Goal: Task Accomplishment & Management: Manage account settings

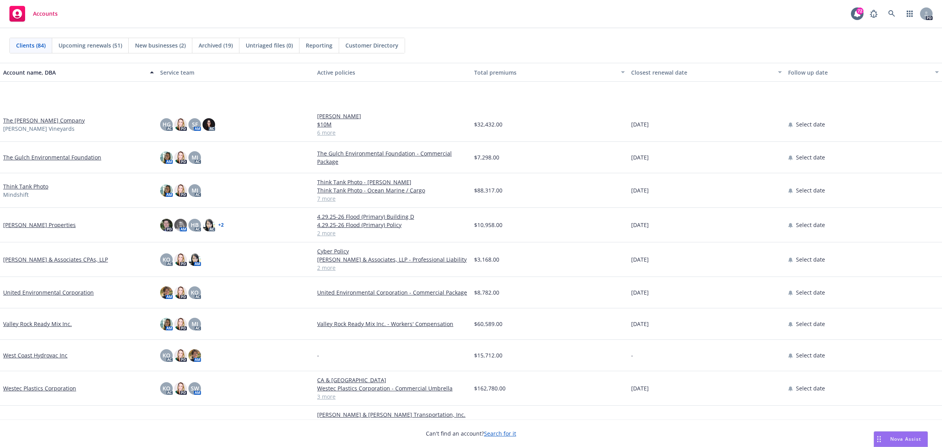
scroll to position [2331, 0]
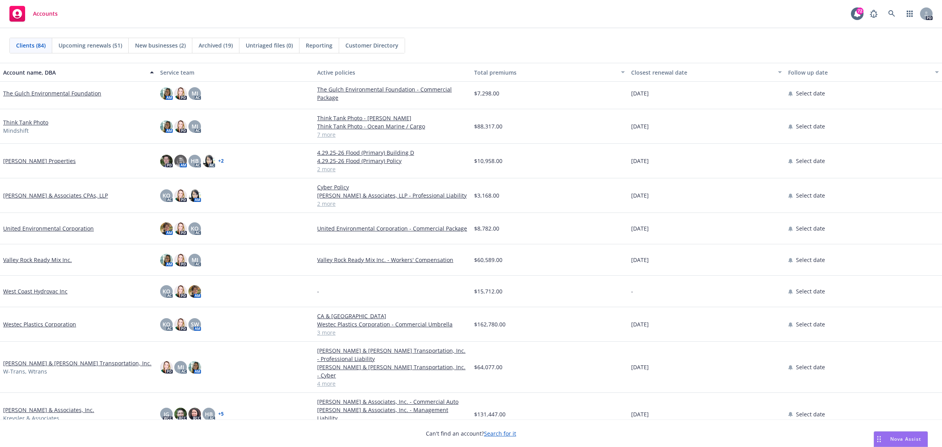
click at [44, 406] on link "William Kreysler & Associates, Inc." at bounding box center [48, 410] width 91 height 8
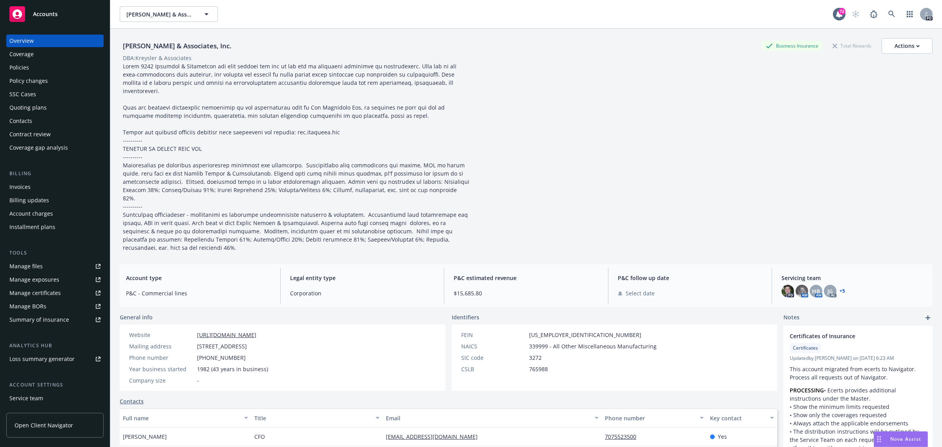
click at [22, 63] on div "Policies" at bounding box center [19, 67] width 20 height 13
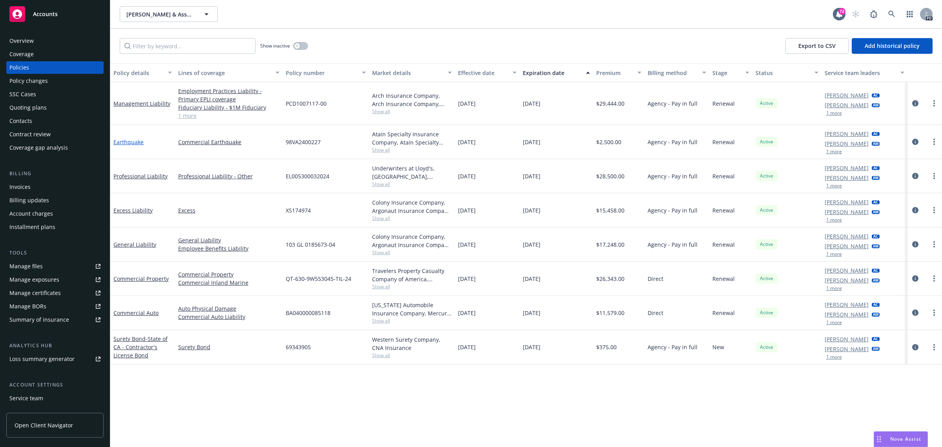
click at [128, 143] on link "Earthquake" at bounding box center [128, 141] width 30 height 7
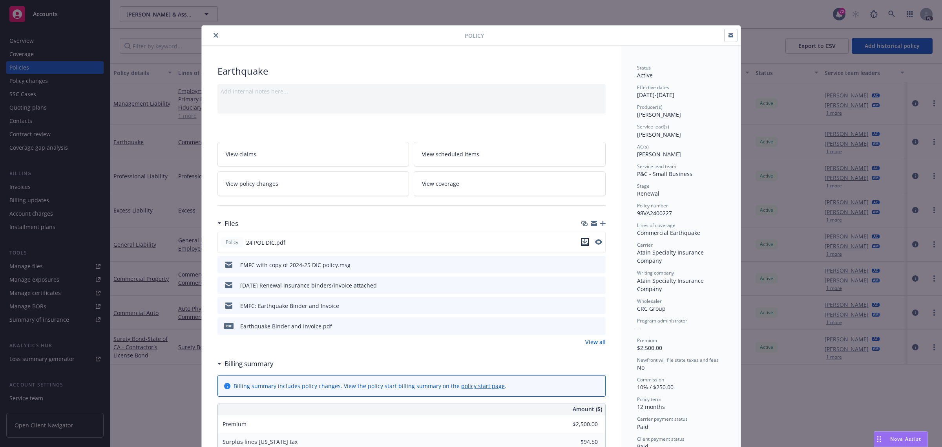
click at [583, 239] on icon "download file" at bounding box center [585, 242] width 6 height 6
click at [583, 240] on icon "download file" at bounding box center [586, 241] width 6 height 6
drag, startPoint x: 213, startPoint y: 34, endPoint x: 207, endPoint y: 40, distance: 8.3
click at [214, 34] on icon "close" at bounding box center [216, 35] width 5 height 5
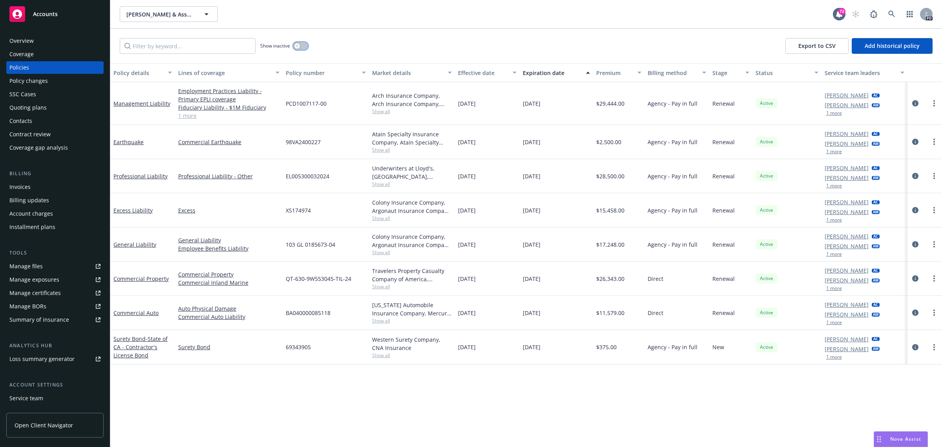
click at [297, 46] on icon "button" at bounding box center [297, 45] width 3 height 3
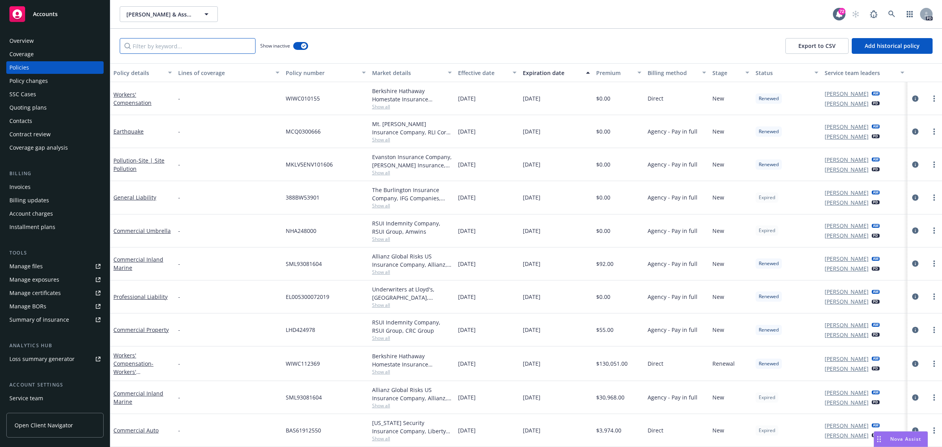
click at [148, 49] on input "Filter by keyword..." at bounding box center [188, 46] width 136 height 16
type input "pollution"
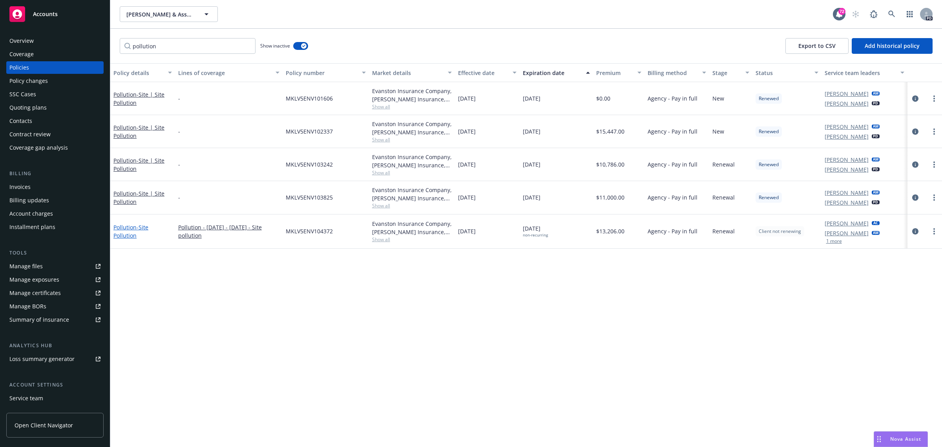
click at [138, 228] on span "- Site Pollution" at bounding box center [130, 231] width 35 height 16
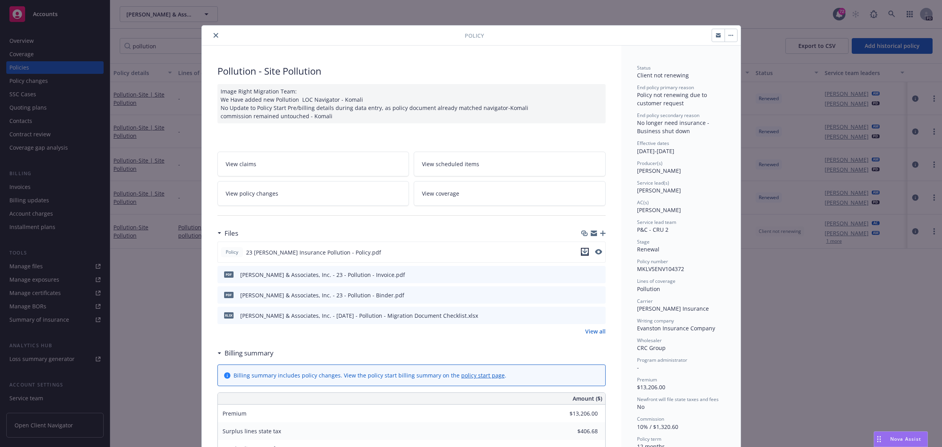
click at [582, 250] on icon "download file" at bounding box center [585, 252] width 6 height 6
click at [211, 32] on button "close" at bounding box center [215, 35] width 9 height 9
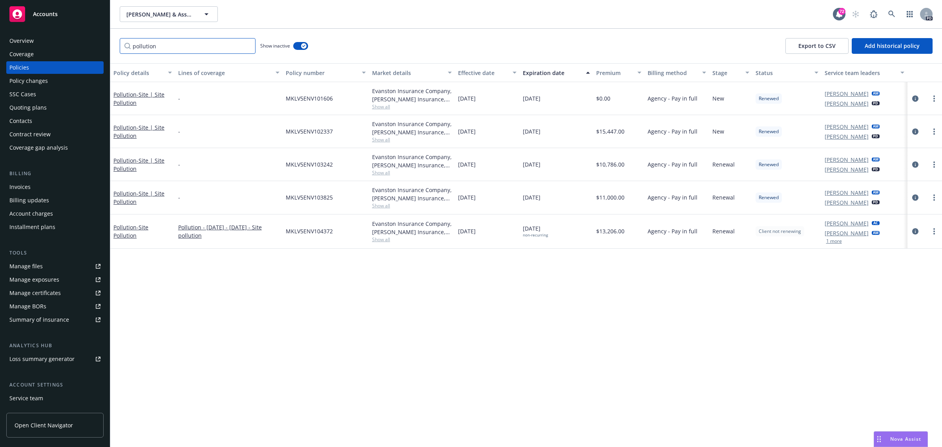
click at [249, 48] on input "pollution" at bounding box center [188, 46] width 136 height 16
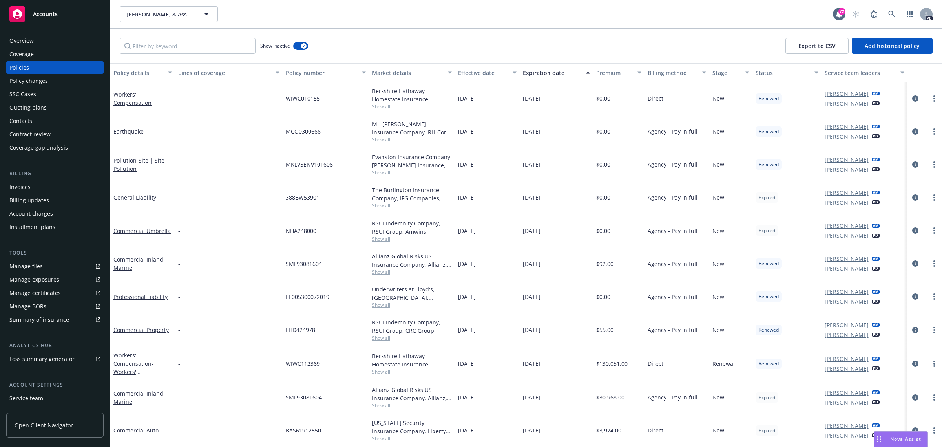
click at [29, 38] on div "Overview" at bounding box center [21, 41] width 24 height 13
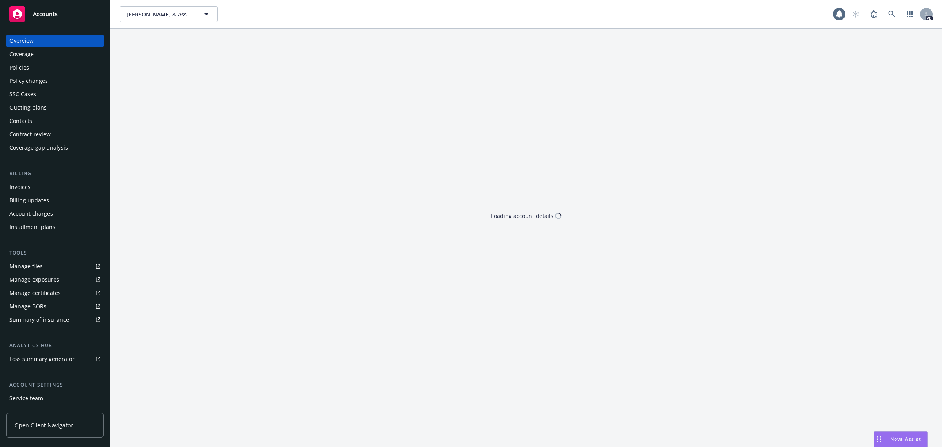
click at [24, 68] on div "Policies" at bounding box center [19, 67] width 20 height 13
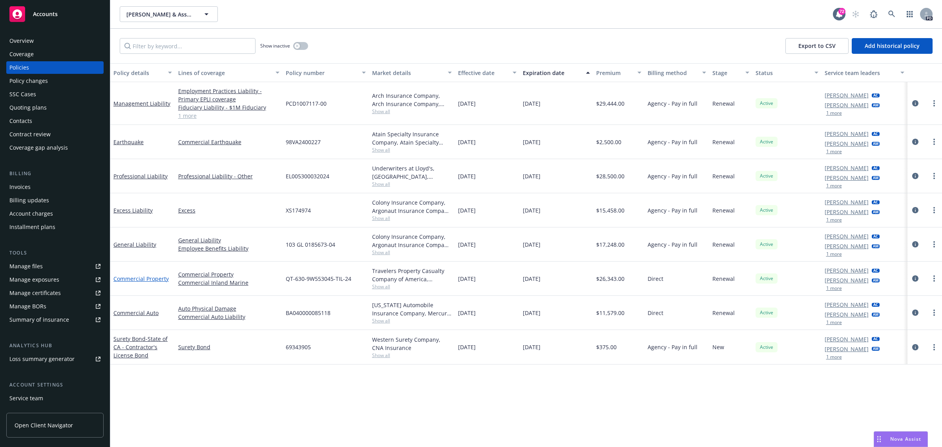
click at [132, 280] on link "Commercial Property" at bounding box center [140, 278] width 55 height 7
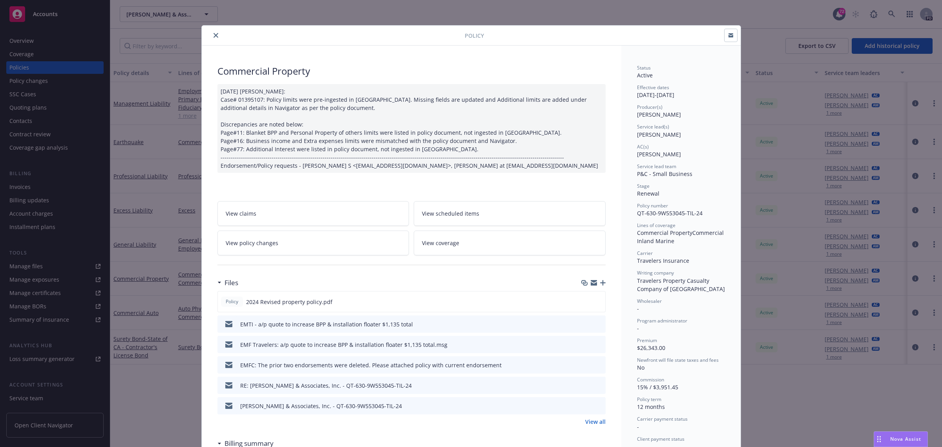
click at [452, 211] on span "View scheduled items" at bounding box center [450, 213] width 57 height 8
click at [214, 36] on icon "close" at bounding box center [216, 35] width 5 height 5
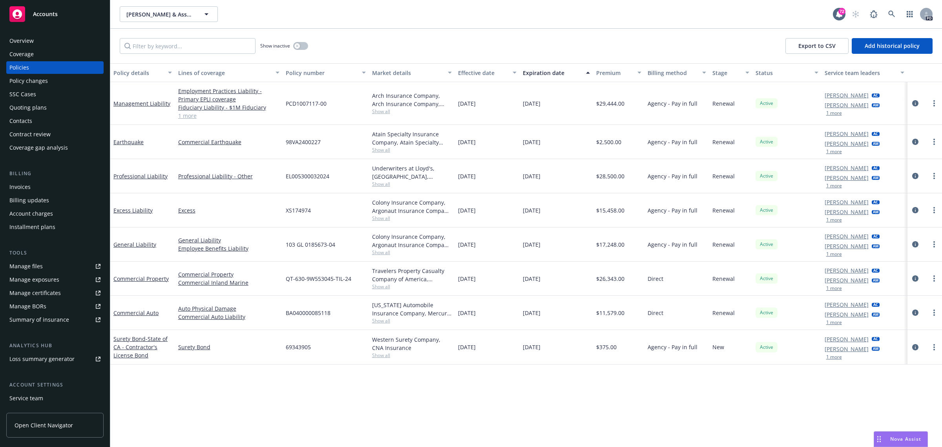
click at [47, 15] on span "Accounts" at bounding box center [45, 14] width 25 height 6
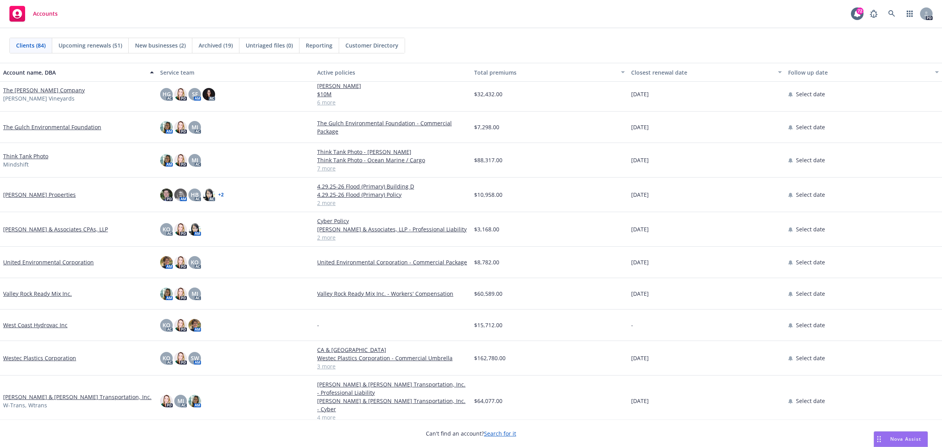
scroll to position [2331, 0]
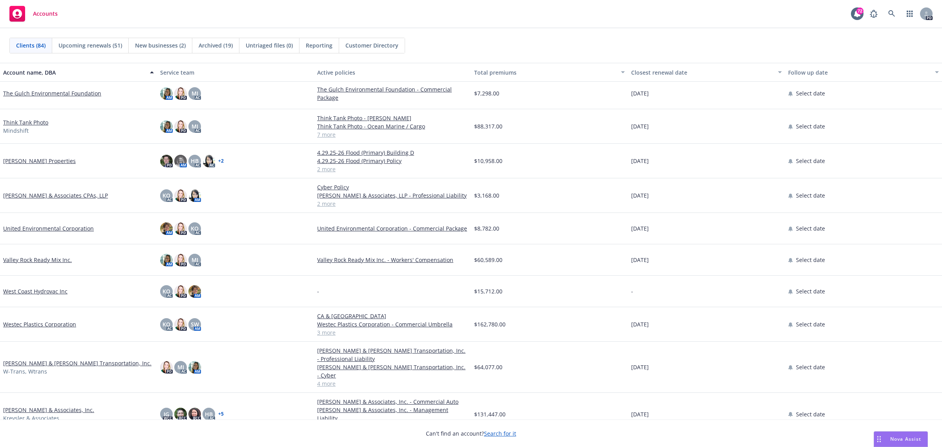
click at [39, 359] on link "Whitlock & Weinberger Transportation, Inc." at bounding box center [77, 363] width 148 height 8
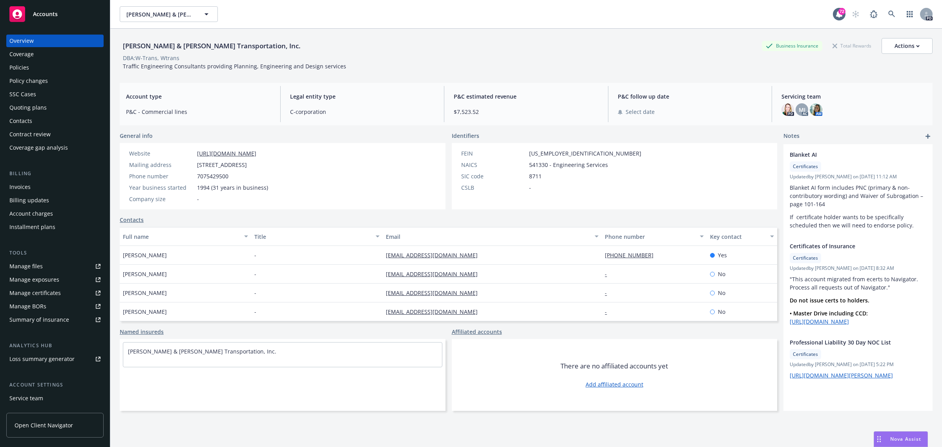
click at [45, 7] on div "Accounts" at bounding box center [54, 14] width 91 height 16
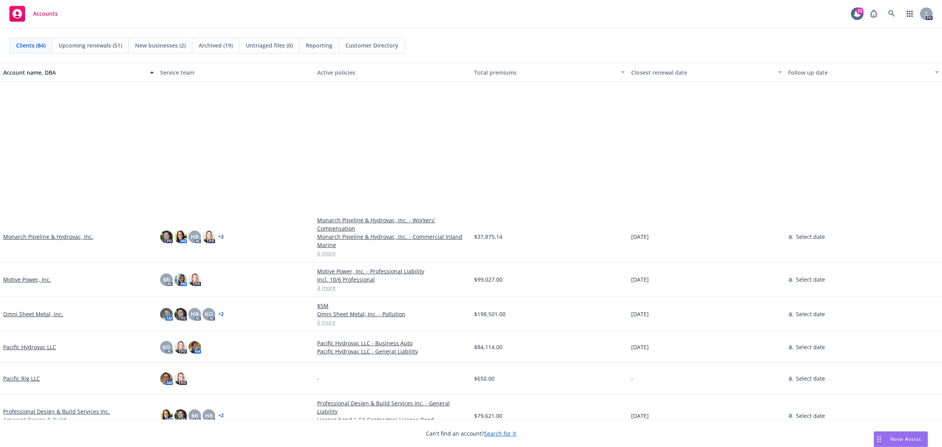
scroll to position [1767, 0]
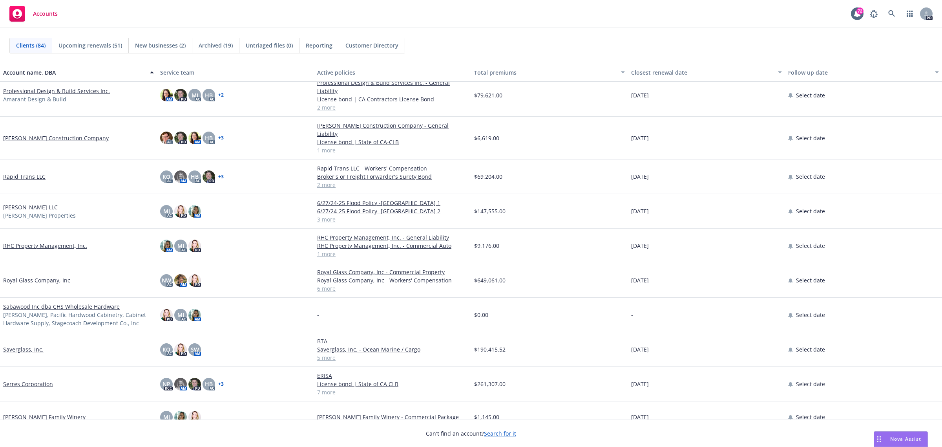
click at [20, 276] on link "Royal Glass Company, Inc" at bounding box center [36, 280] width 67 height 8
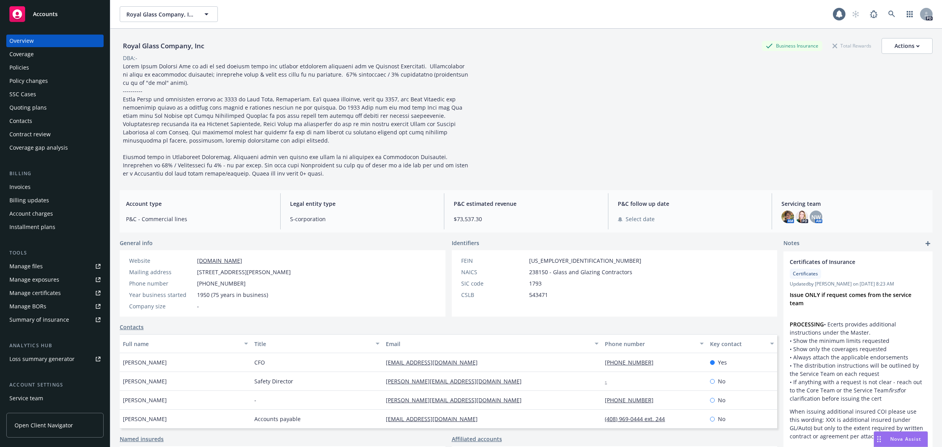
click at [28, 67] on div "Policies" at bounding box center [19, 67] width 20 height 13
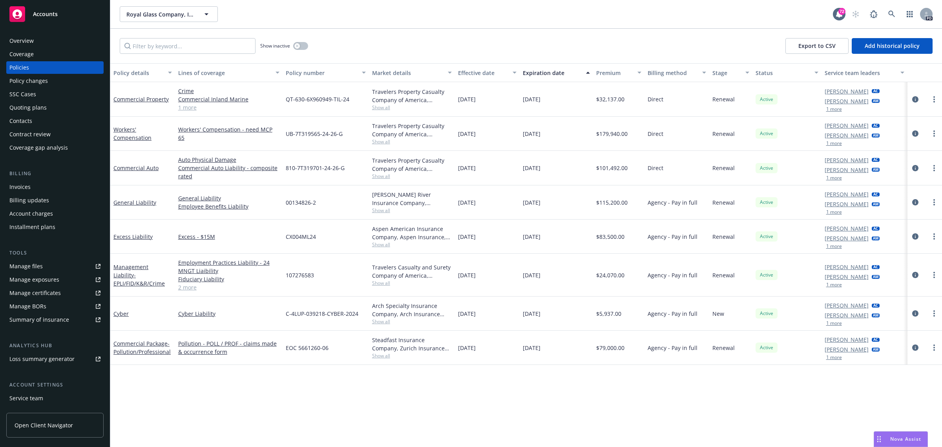
click at [38, 11] on span "Accounts" at bounding box center [45, 14] width 25 height 6
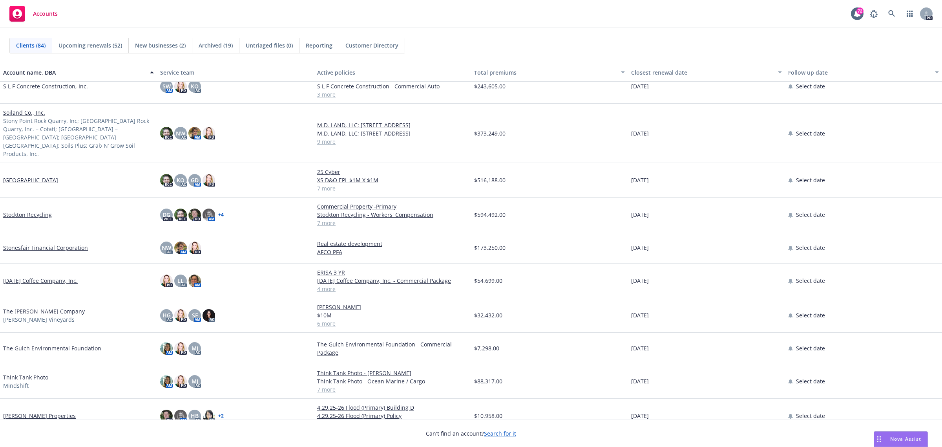
scroll to position [2159, 0]
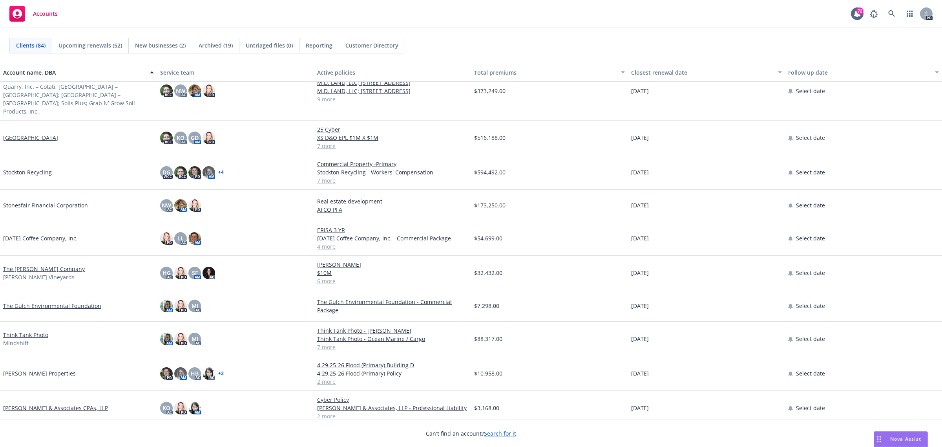
click at [16, 265] on link "The [PERSON_NAME] Company" at bounding box center [44, 269] width 82 height 8
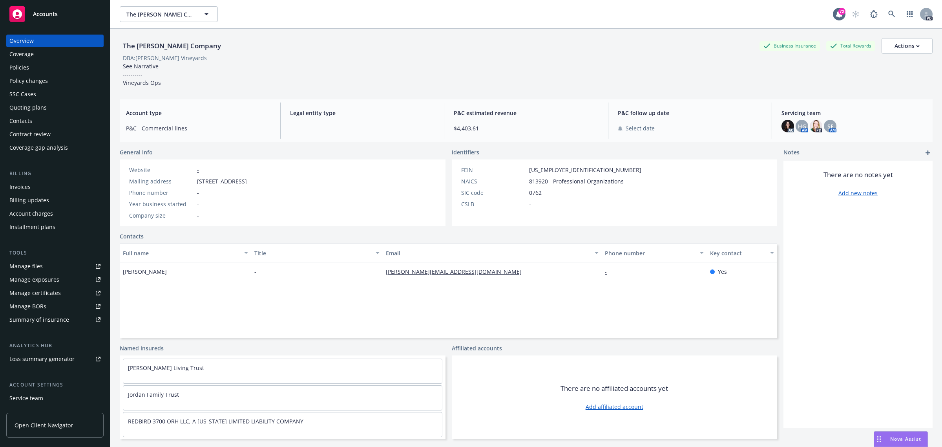
click at [23, 67] on div "Policies" at bounding box center [19, 67] width 20 height 13
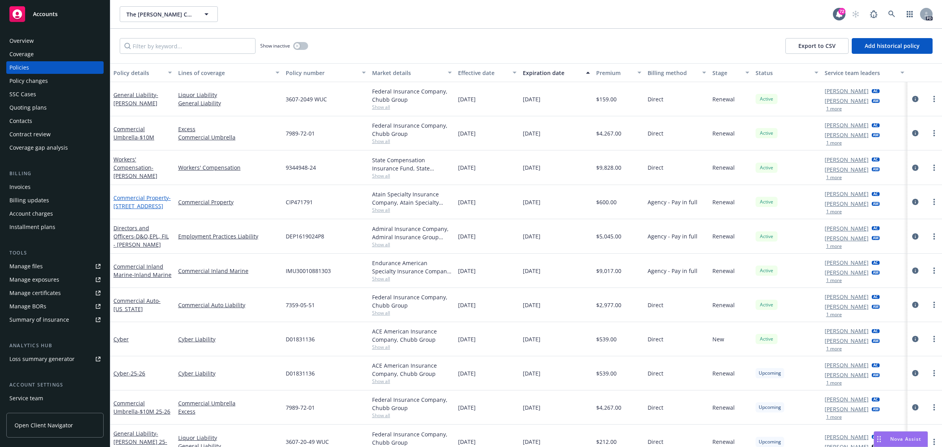
click at [133, 197] on link "Commercial Property - 416 Aviation Blvd" at bounding box center [141, 202] width 57 height 16
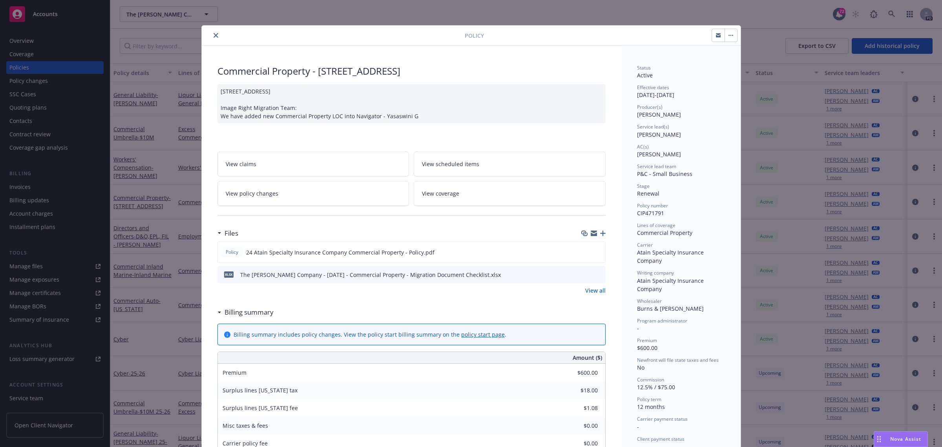
click at [444, 159] on link "View scheduled items" at bounding box center [510, 164] width 192 height 25
click at [214, 35] on icon "close" at bounding box center [216, 35] width 5 height 5
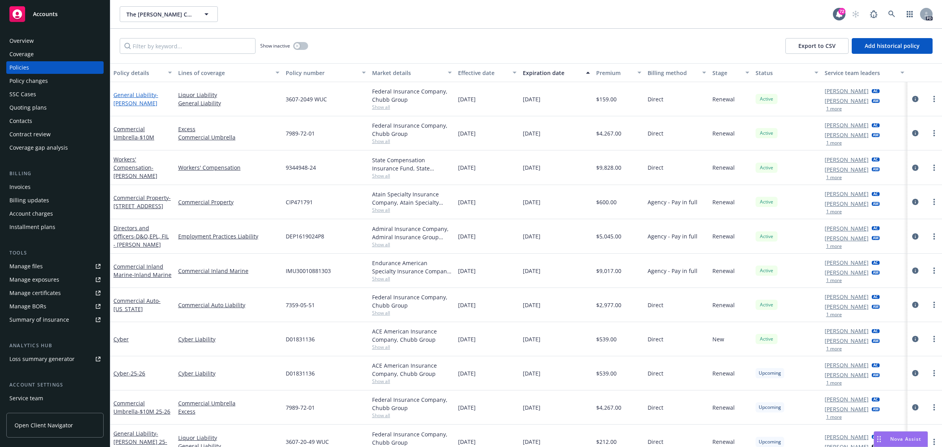
click at [126, 93] on link "General Liability - [PERSON_NAME]" at bounding box center [135, 99] width 45 height 16
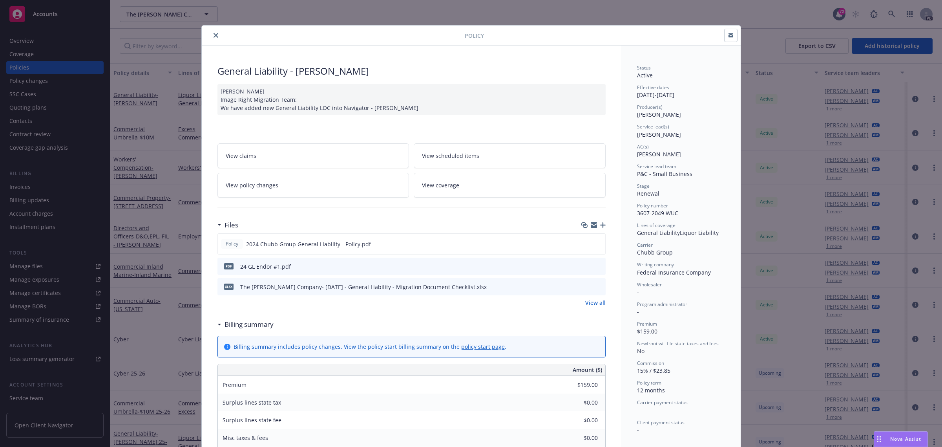
click at [445, 152] on span "View scheduled items" at bounding box center [450, 156] width 57 height 8
click at [214, 35] on icon "close" at bounding box center [216, 35] width 5 height 5
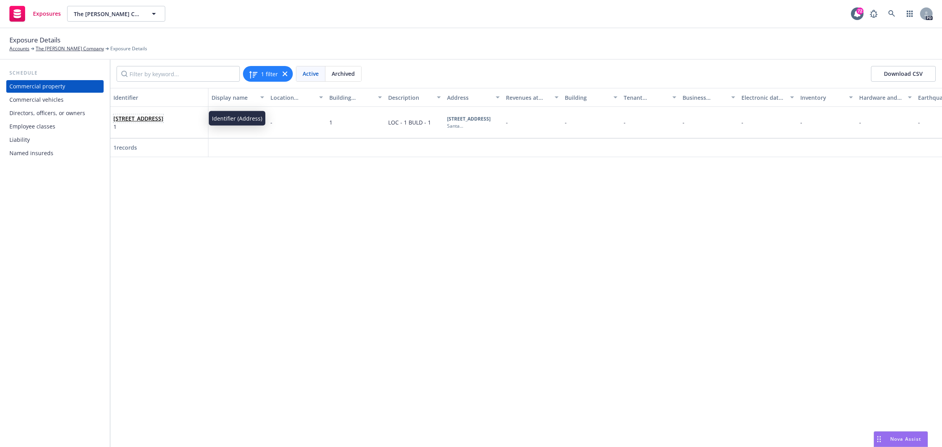
click at [139, 115] on link "416 Aviation Blvd, Suite A Santa Rosa, CA 95403" at bounding box center [138, 118] width 50 height 7
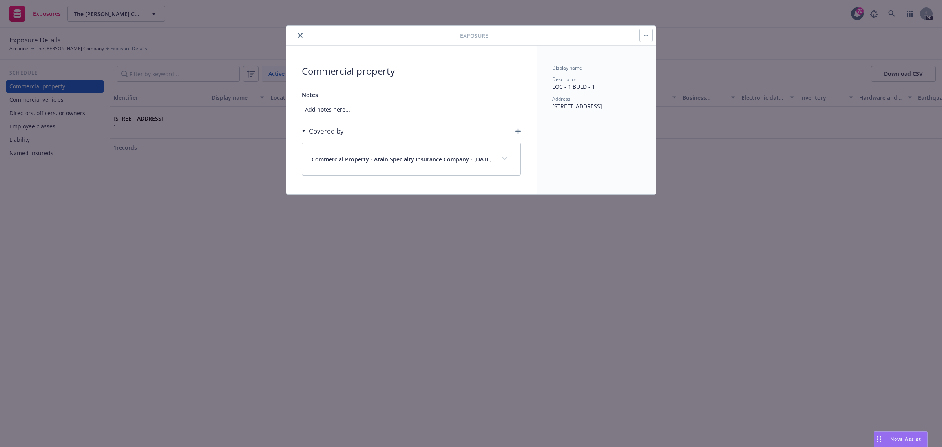
click at [298, 35] on icon "close" at bounding box center [300, 35] width 5 height 5
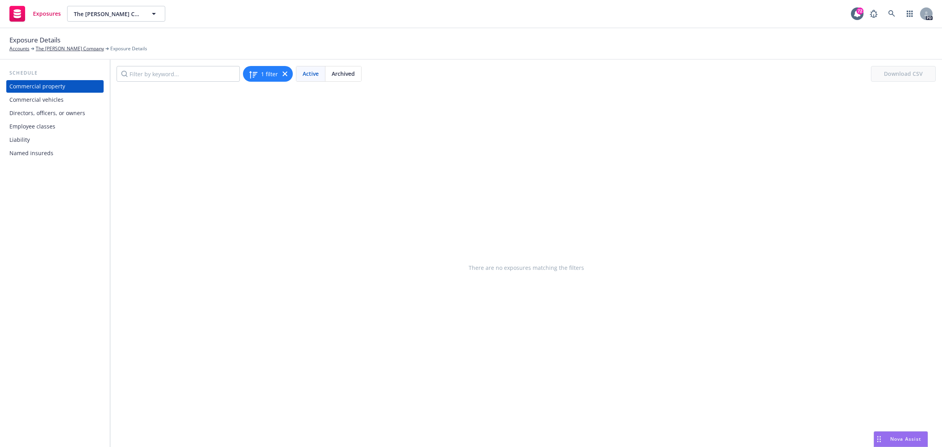
click at [16, 136] on div "Liability" at bounding box center [19, 139] width 20 height 13
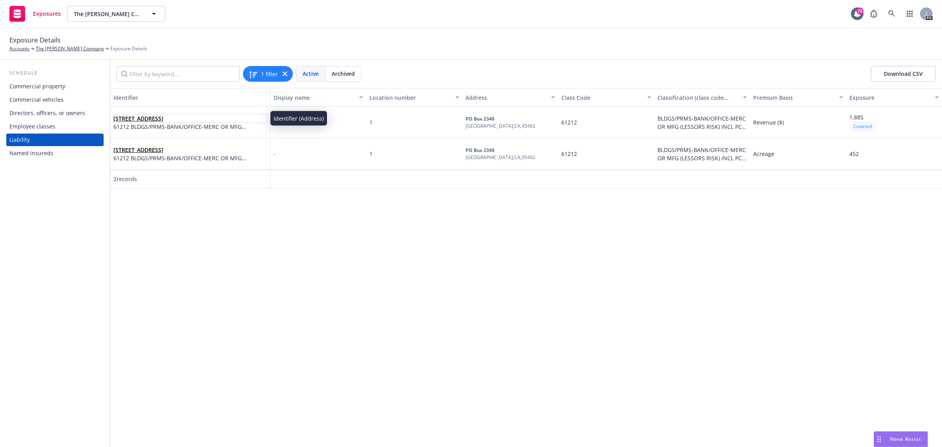
click at [154, 119] on link "[STREET_ADDRESS]" at bounding box center [138, 118] width 50 height 7
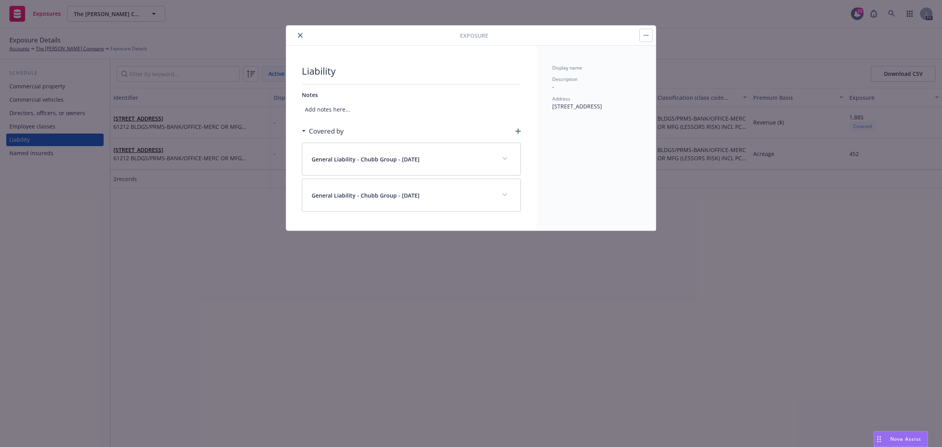
click at [508, 159] on button "expand content" at bounding box center [505, 158] width 13 height 13
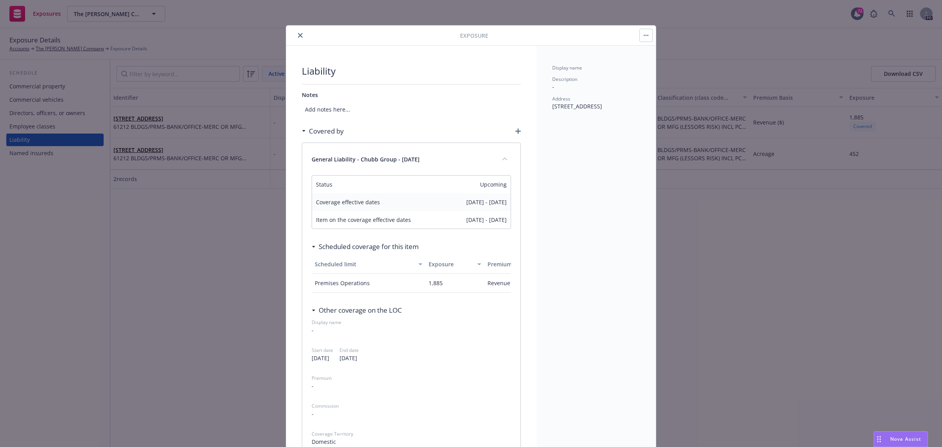
click at [298, 34] on icon "close" at bounding box center [300, 35] width 5 height 5
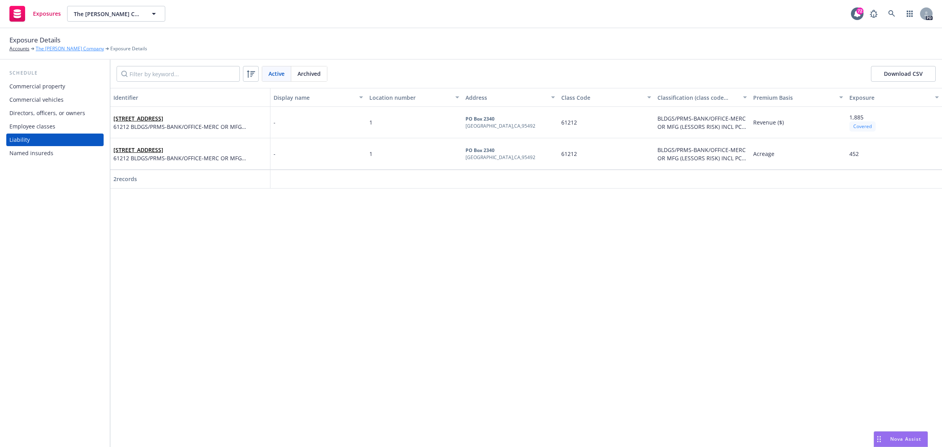
click at [49, 46] on link "The [PERSON_NAME] Company" at bounding box center [70, 48] width 68 height 7
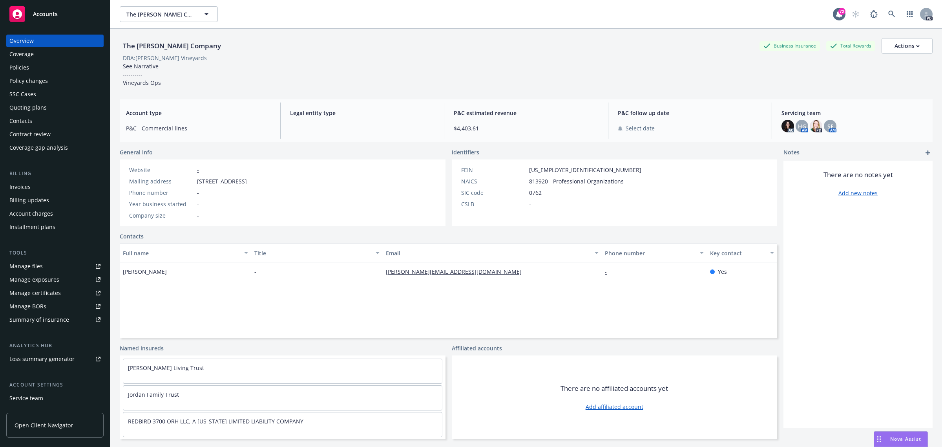
click at [24, 70] on div "Policies" at bounding box center [19, 67] width 20 height 13
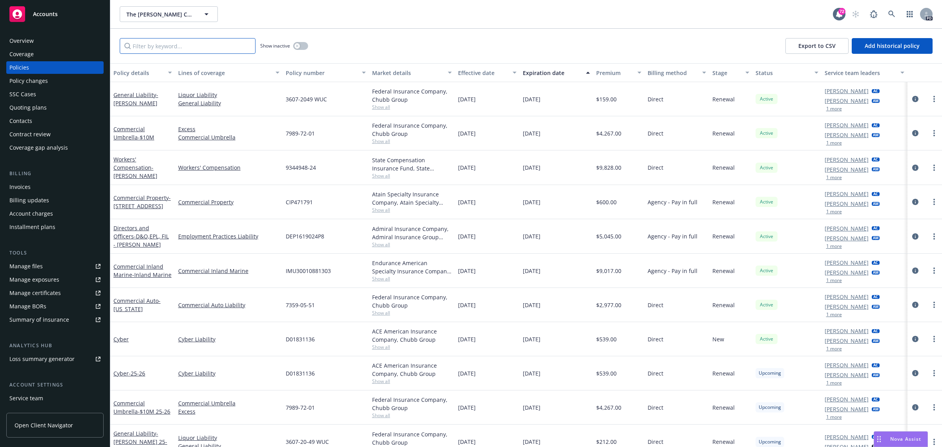
click at [185, 46] on input "Filter by keyword..." at bounding box center [188, 46] width 136 height 16
click at [301, 45] on button "button" at bounding box center [300, 46] width 15 height 8
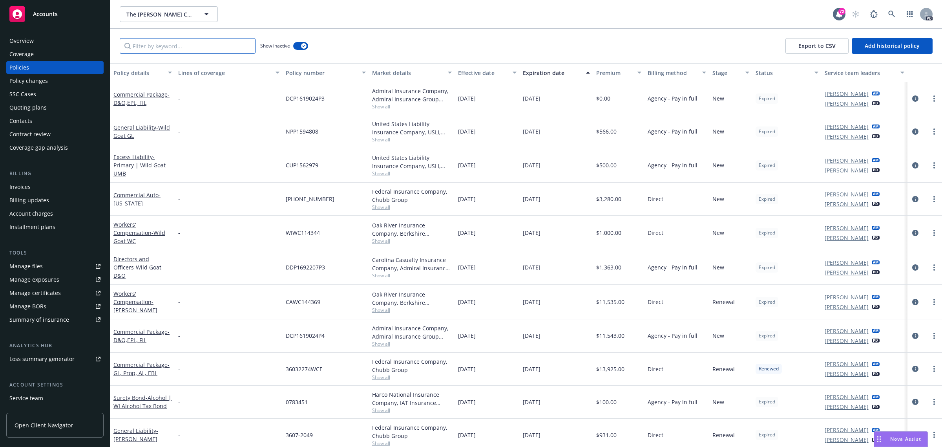
click at [157, 48] on input "Filter by keyword..." at bounding box center [188, 46] width 136 height 16
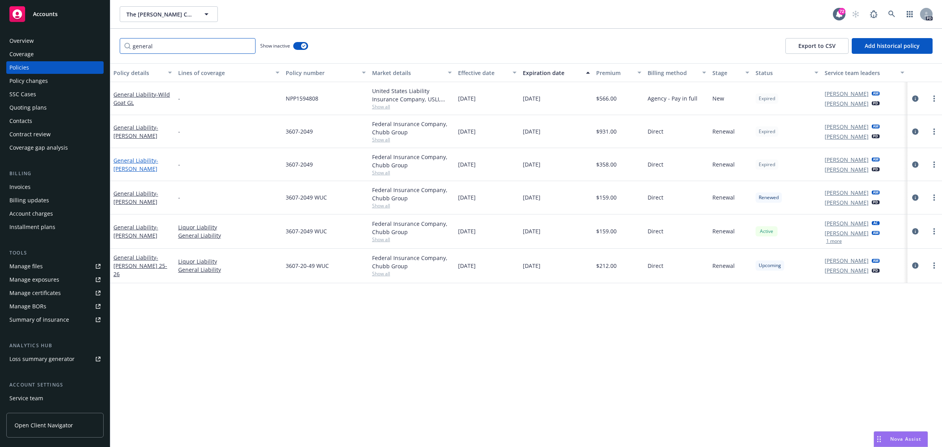
type input "general"
click at [135, 161] on link "General Liability - [PERSON_NAME]" at bounding box center [135, 165] width 45 height 16
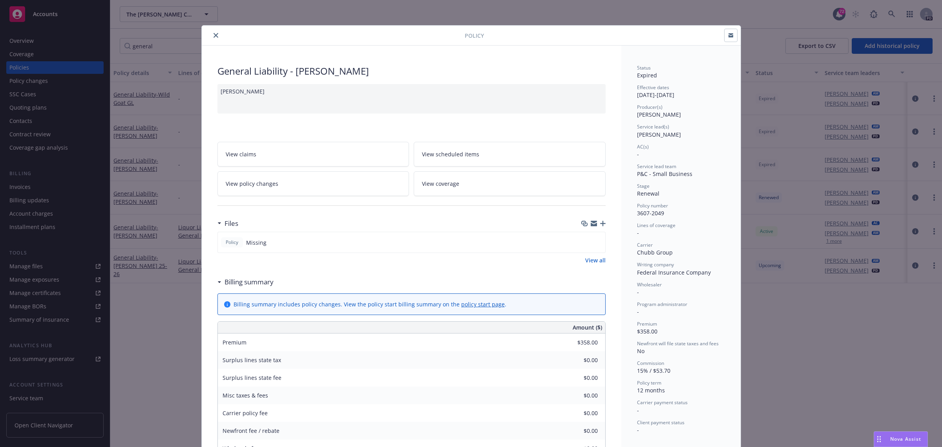
click at [445, 154] on span "View scheduled items" at bounding box center [450, 154] width 57 height 8
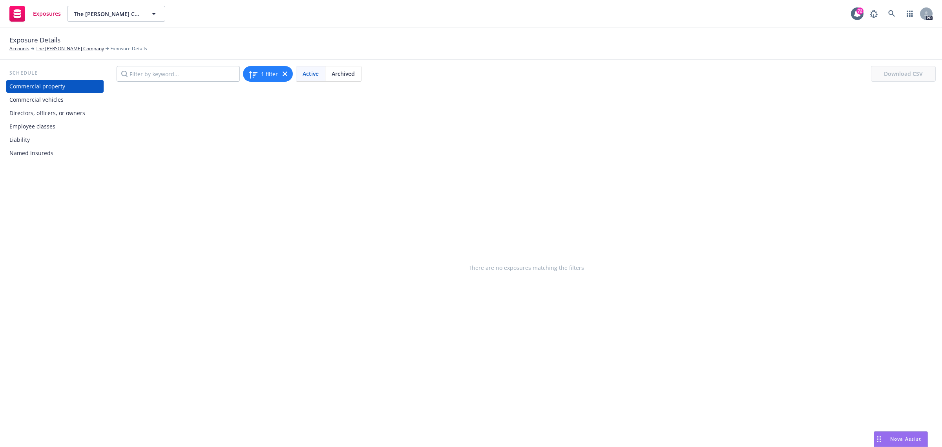
click at [22, 139] on div "Liability" at bounding box center [19, 139] width 20 height 13
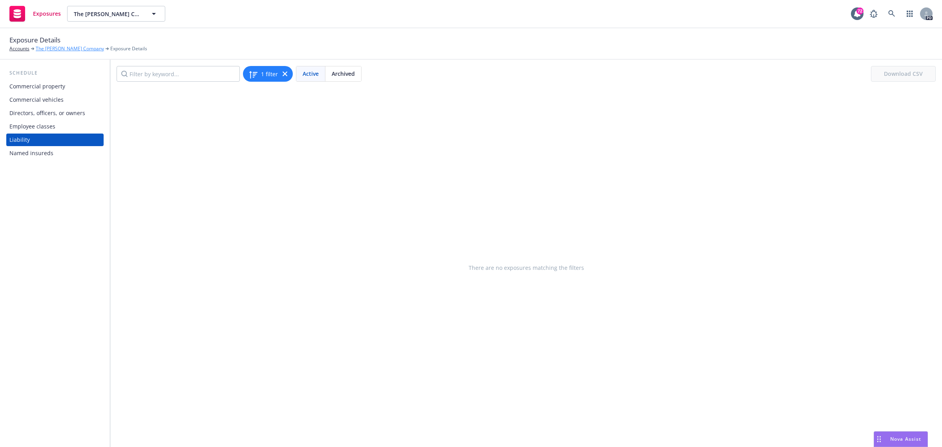
click at [54, 49] on link "The [PERSON_NAME] Company" at bounding box center [70, 48] width 68 height 7
